Goal: Task Accomplishment & Management: Use online tool/utility

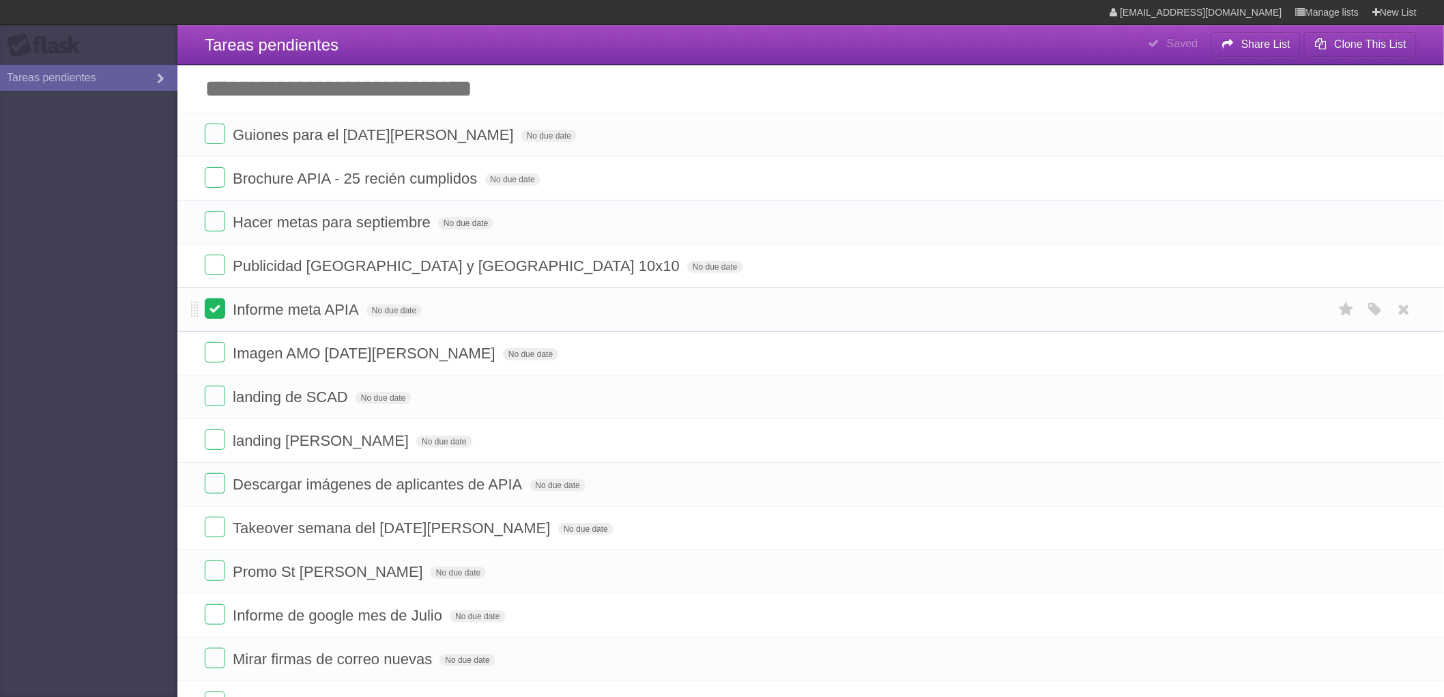
click at [216, 312] on label at bounding box center [215, 308] width 20 height 20
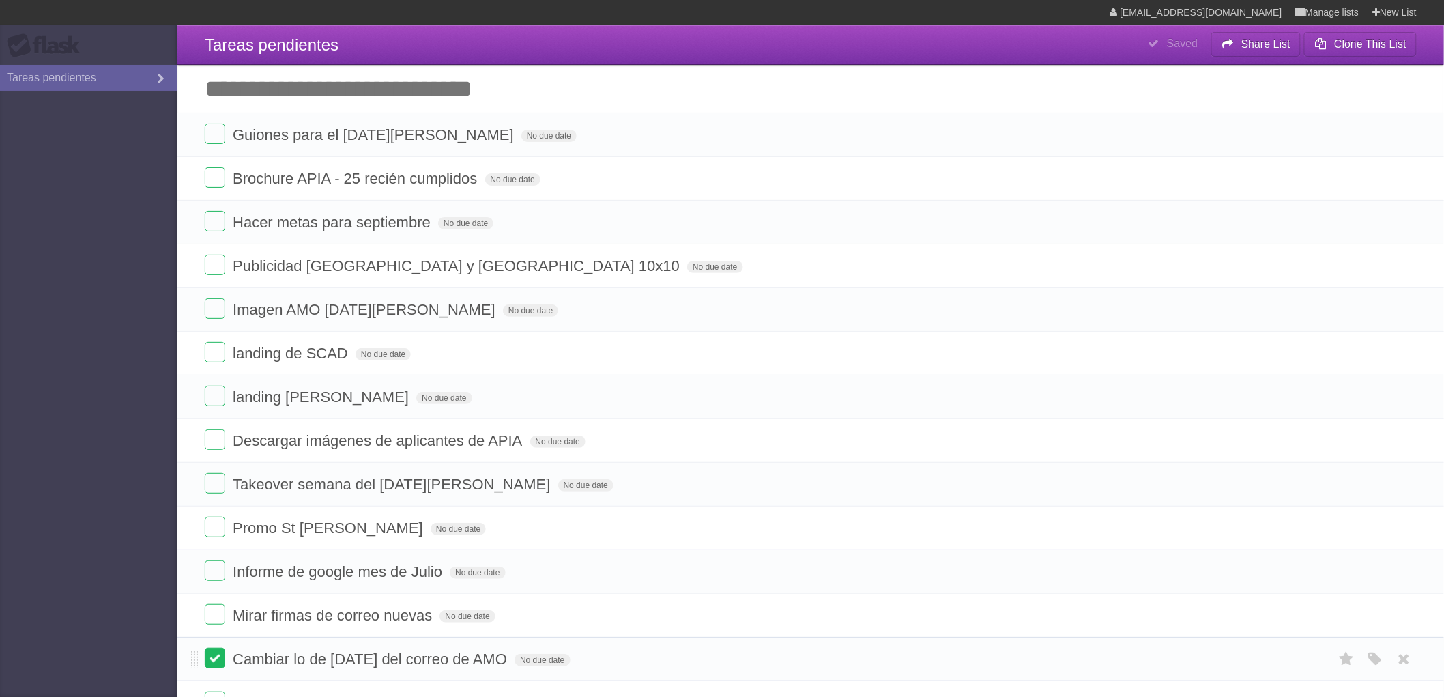
click at [212, 662] on label at bounding box center [215, 658] width 20 height 20
click at [208, 666] on label at bounding box center [215, 658] width 20 height 20
click at [218, 661] on label at bounding box center [215, 658] width 20 height 20
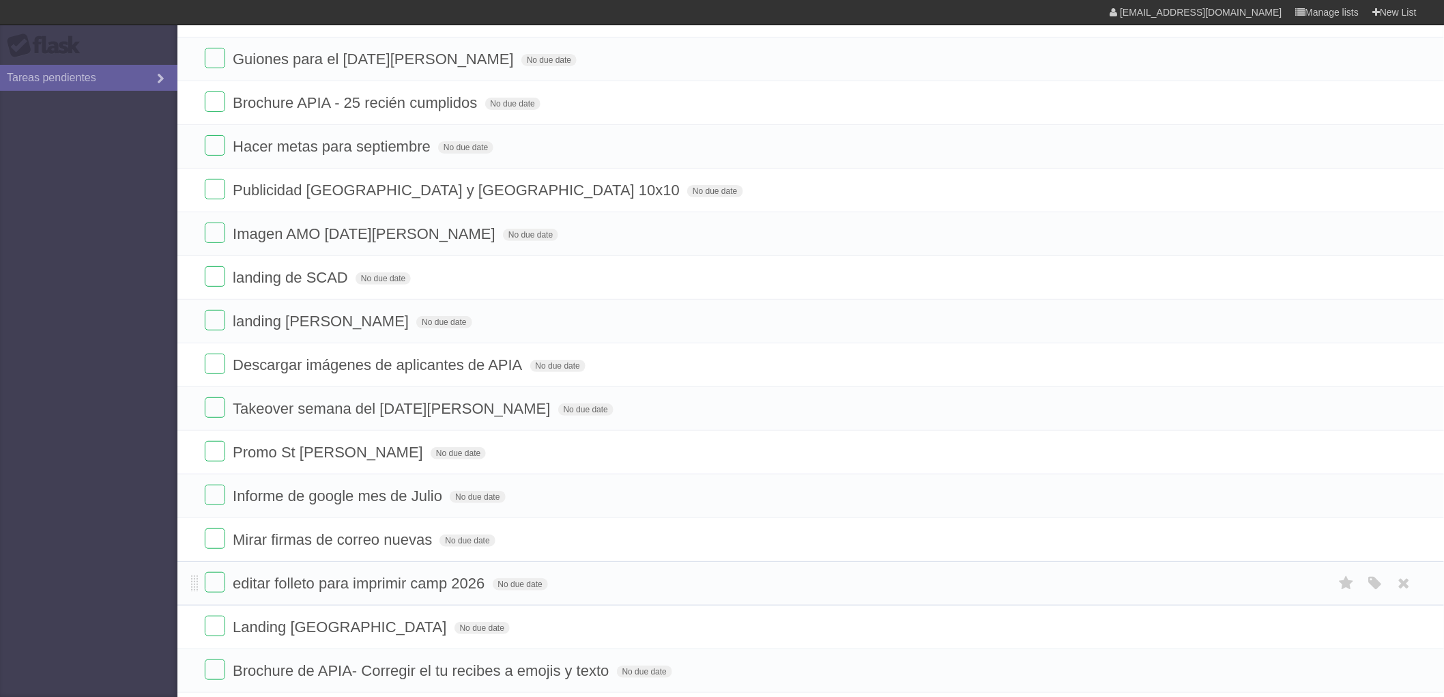
scroll to position [227, 0]
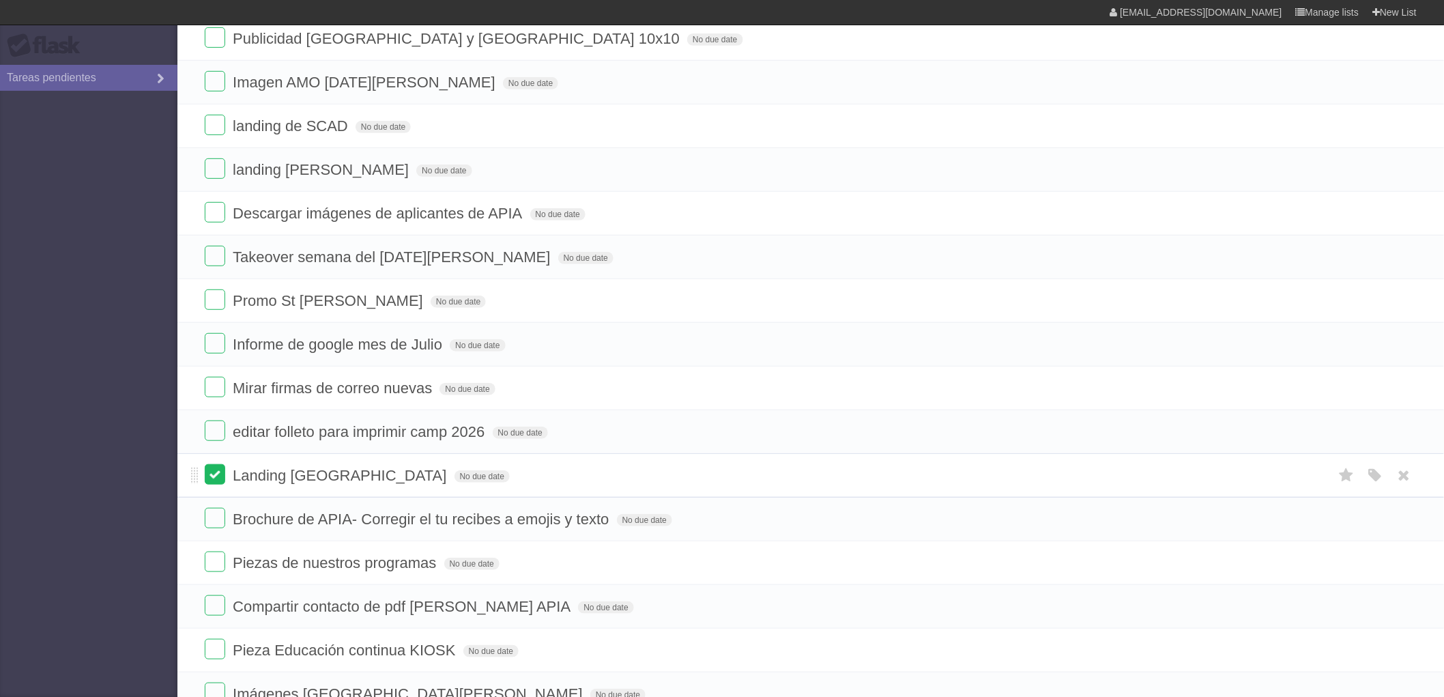
click at [214, 479] on label at bounding box center [215, 474] width 20 height 20
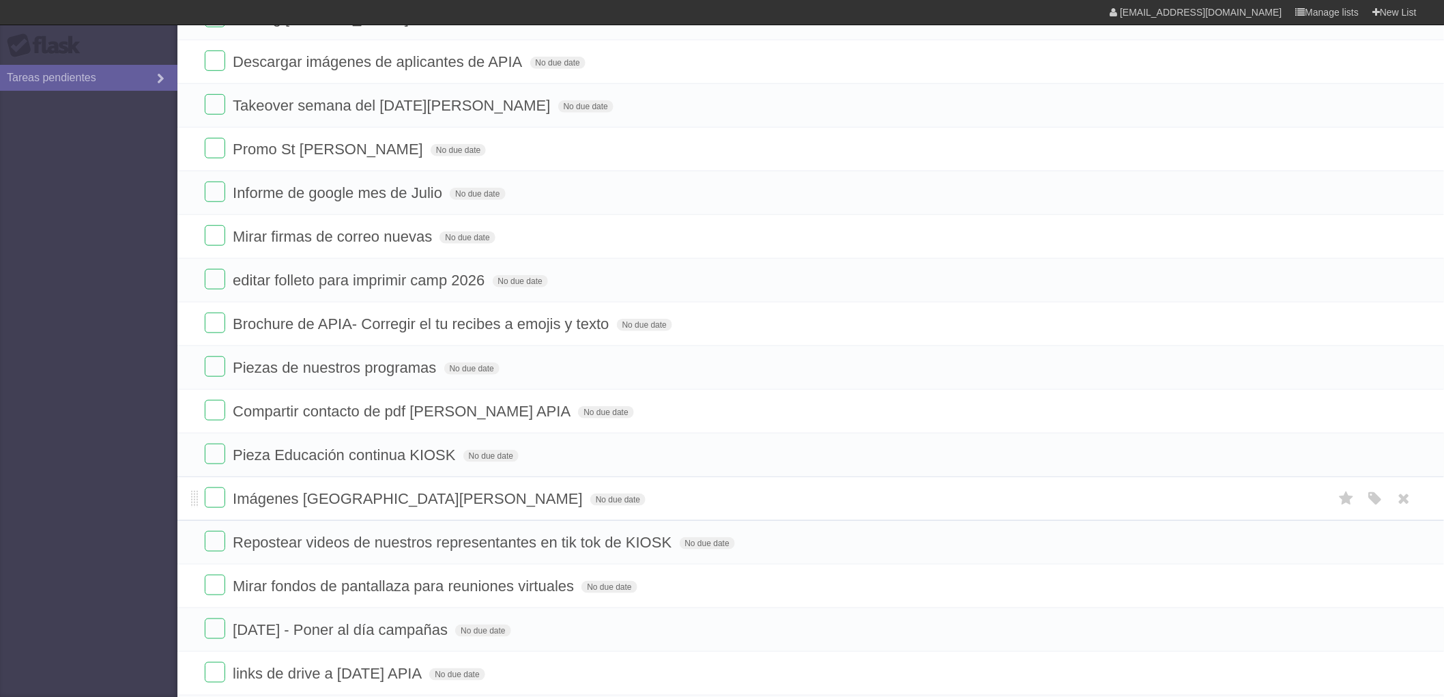
scroll to position [530, 0]
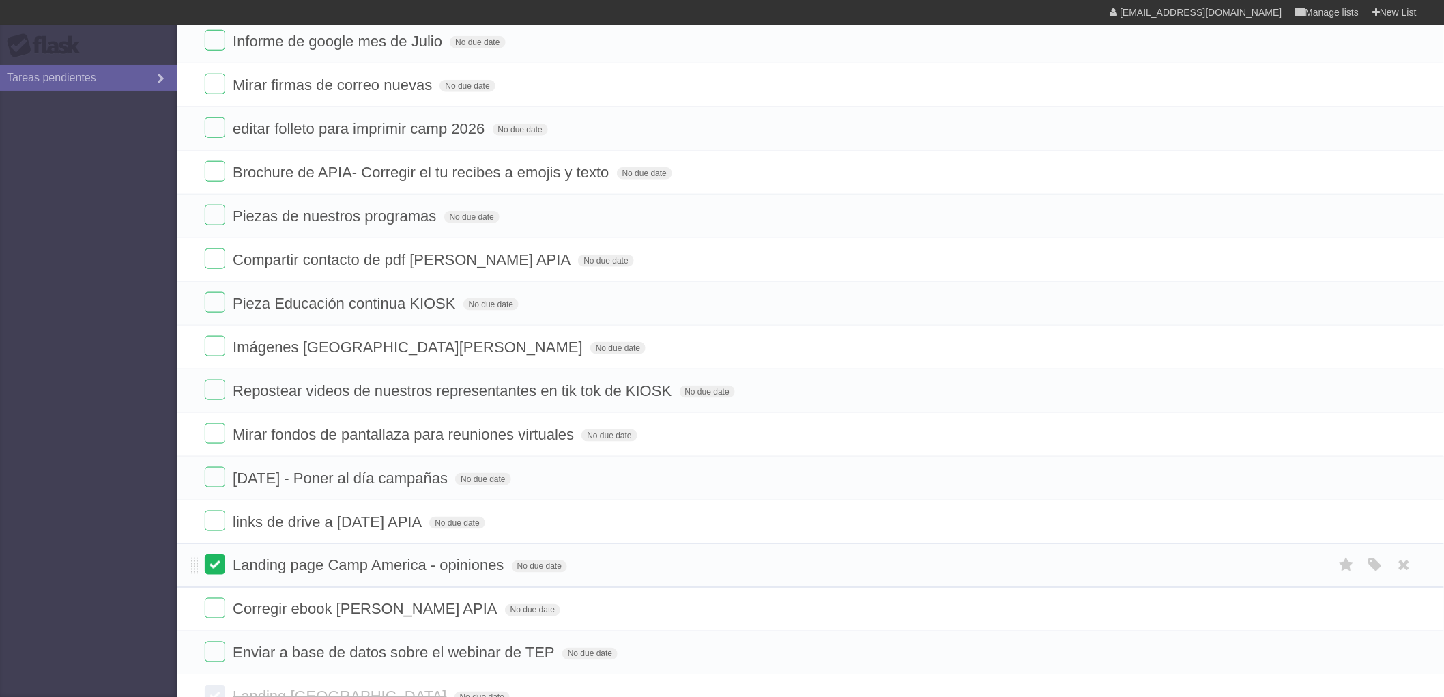
click at [216, 565] on label at bounding box center [215, 564] width 20 height 20
click at [214, 608] on label at bounding box center [215, 608] width 20 height 20
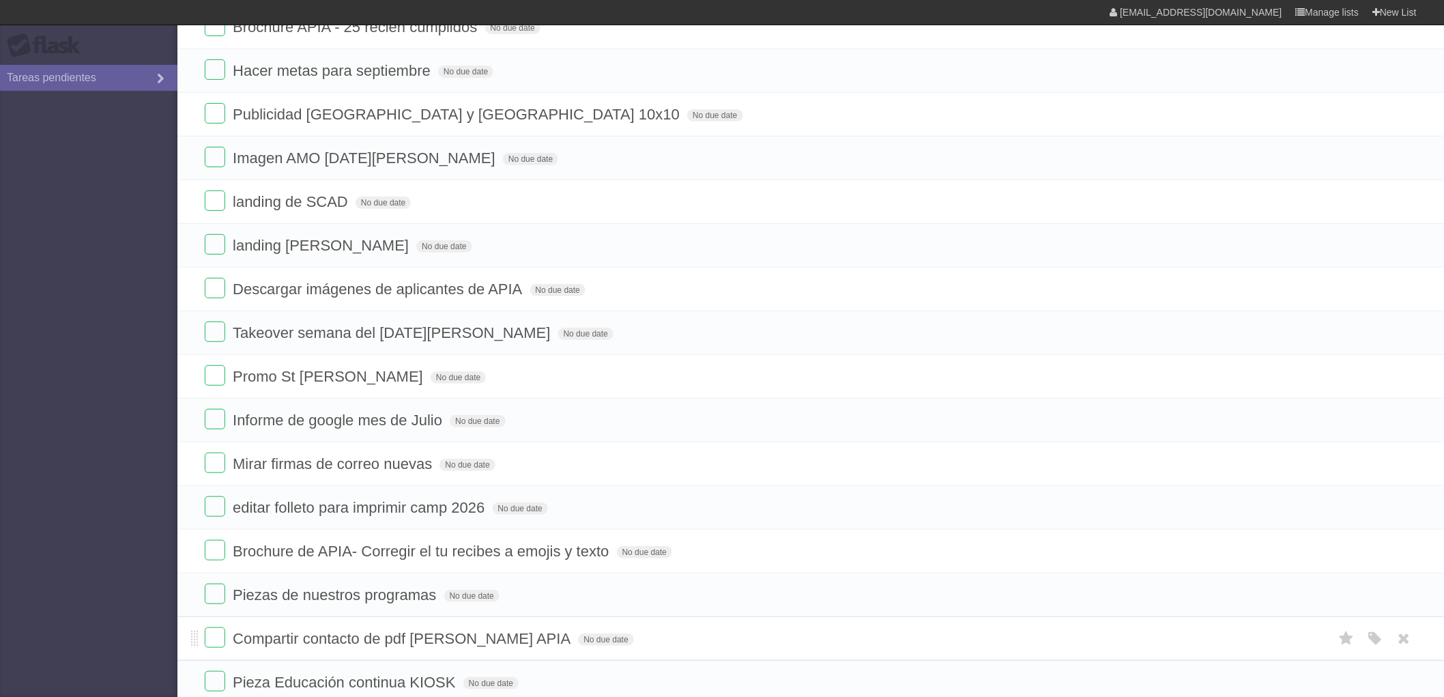
scroll to position [0, 0]
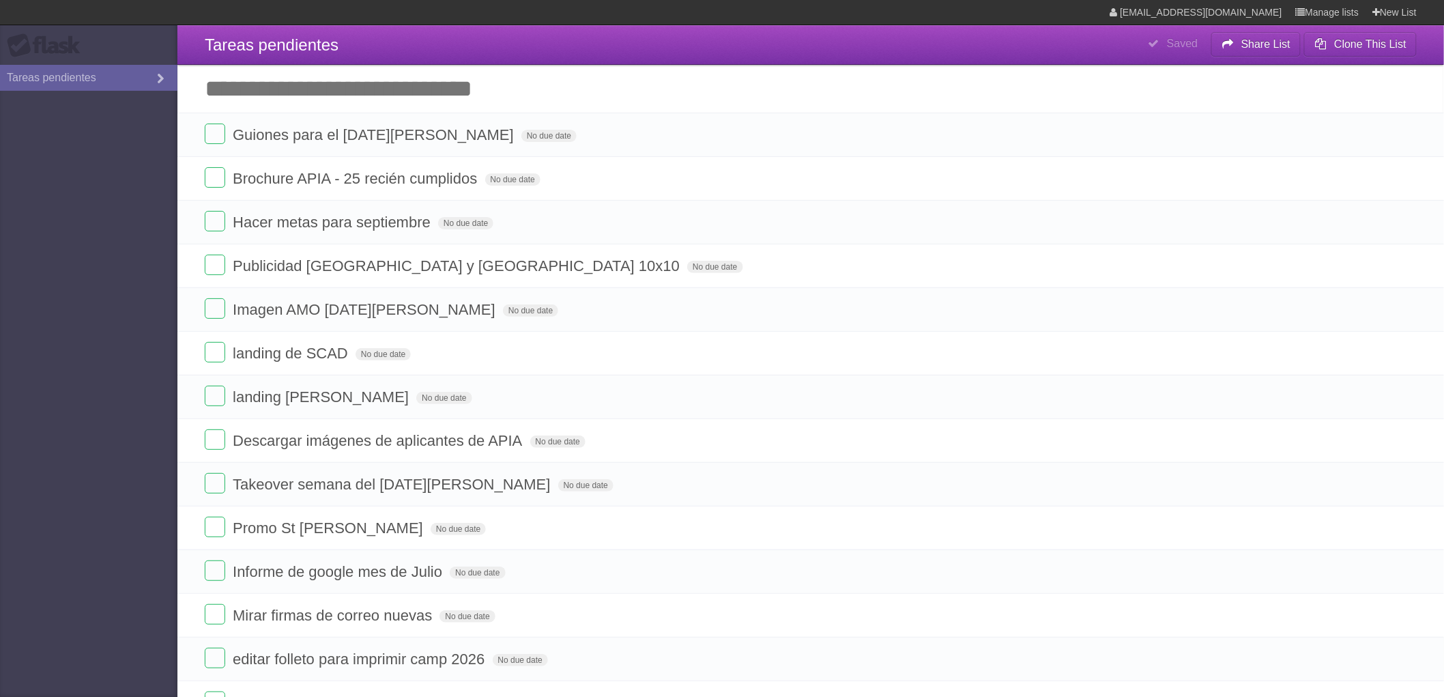
click at [456, 84] on input "Add another task" at bounding box center [810, 89] width 1267 height 48
type input "**********"
click input "*********" at bounding box center [0, 0] width 0 height 0
